Goal: Information Seeking & Learning: Learn about a topic

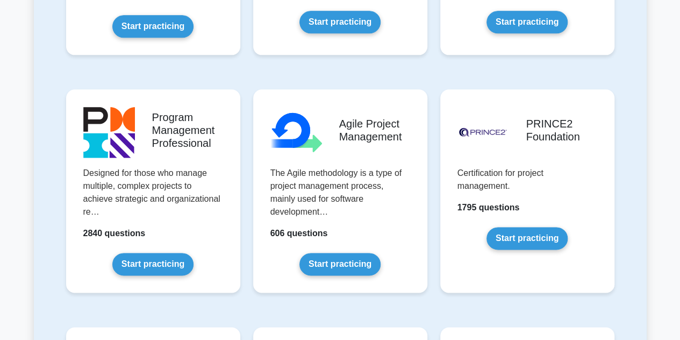
scroll to position [632, 0]
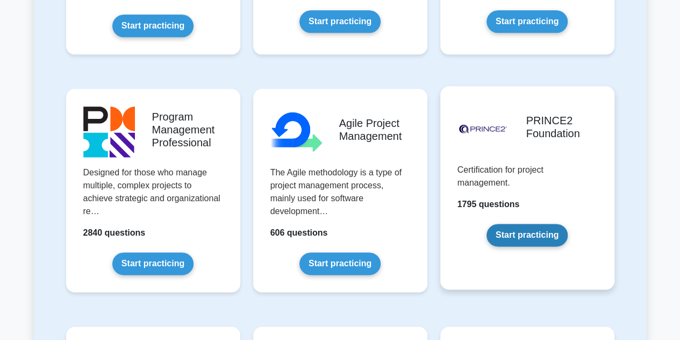
click at [515, 232] on link "Start practicing" at bounding box center [526, 235] width 81 height 23
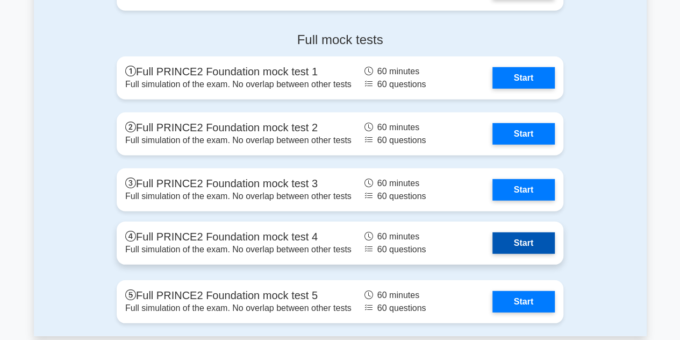
scroll to position [1415, 0]
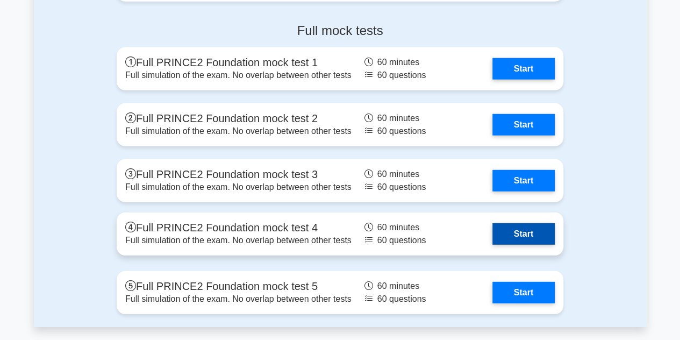
click at [506, 238] on link "Start" at bounding box center [523, 233] width 62 height 21
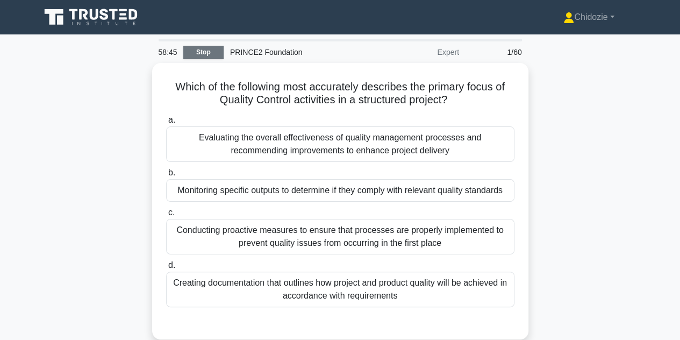
click at [211, 55] on link "Stop" at bounding box center [203, 52] width 40 height 13
